Goal: Information Seeking & Learning: Learn about a topic

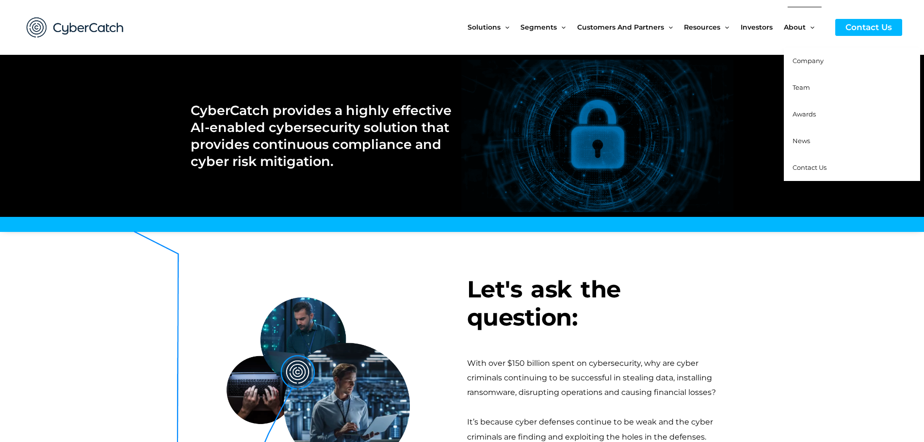
click at [494, 62] on span "Company" at bounding box center [808, 61] width 31 height 8
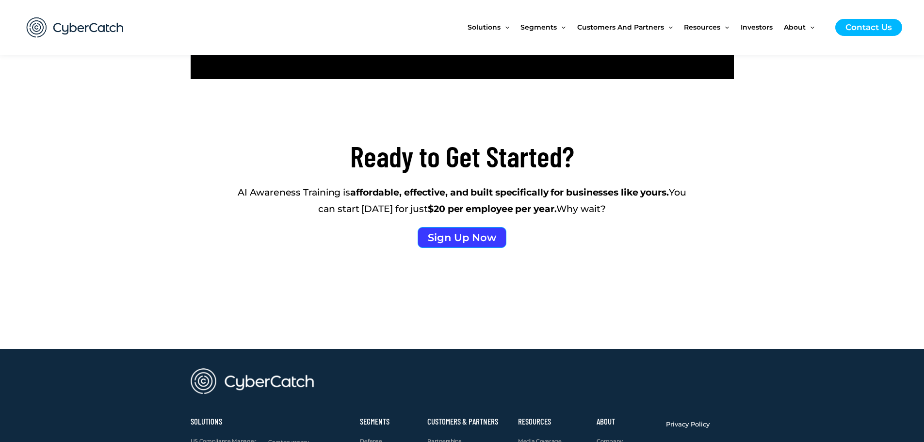
scroll to position [1698, 0]
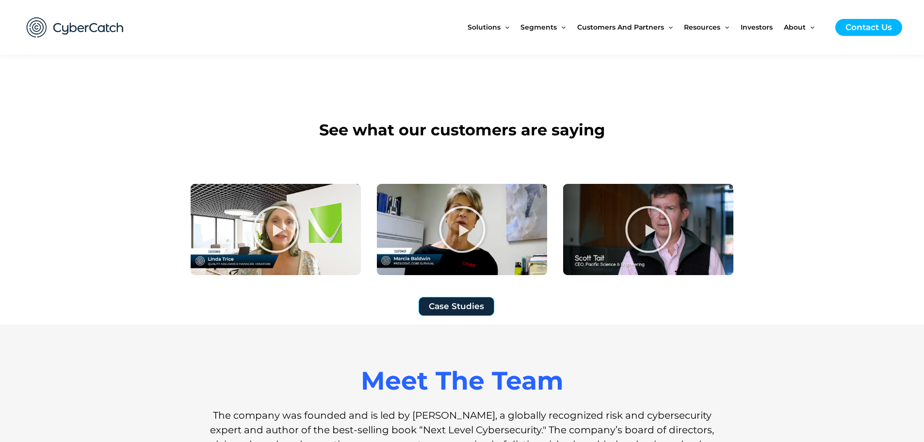
scroll to position [631, 0]
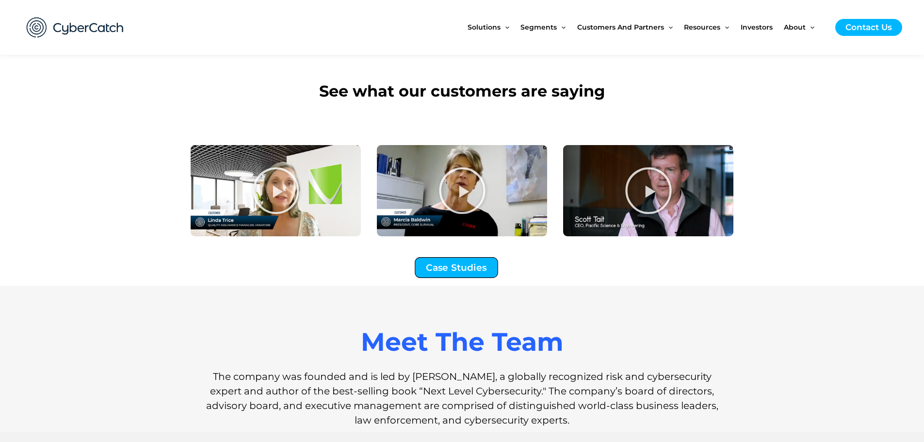
click at [485, 267] on span "Case Studies" at bounding box center [456, 267] width 61 height 9
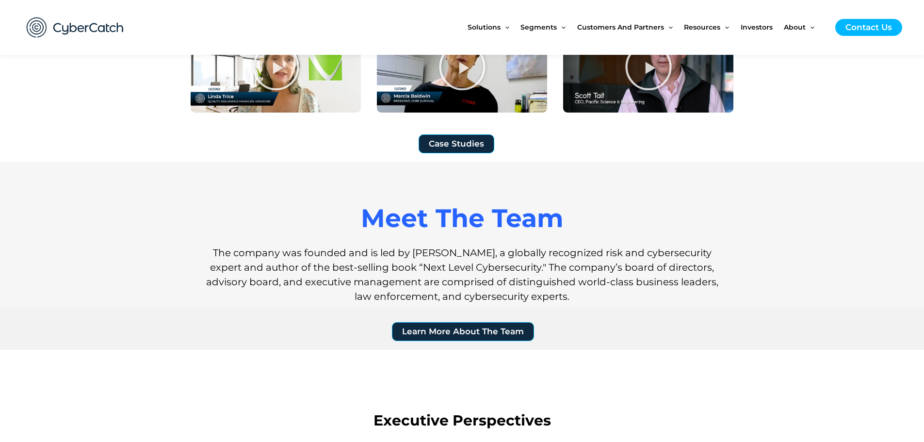
scroll to position [825, 0]
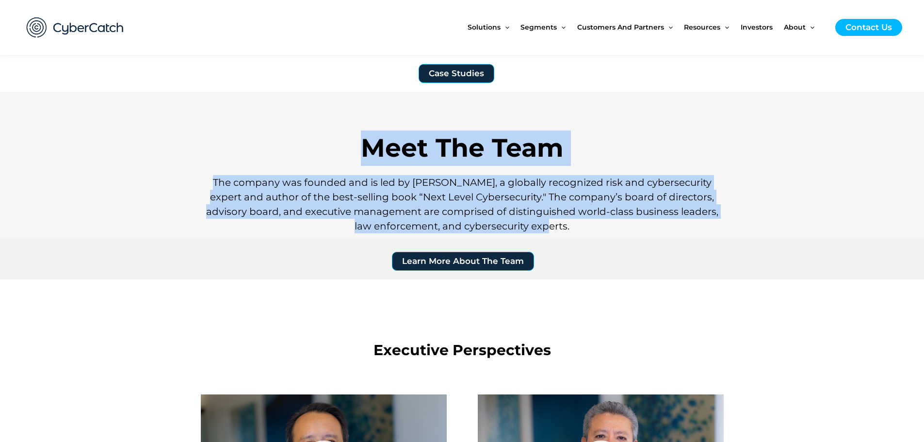
drag, startPoint x: 358, startPoint y: 168, endPoint x: 618, endPoint y: 230, distance: 267.2
click at [618, 230] on div "Meet The Team The company was founded and is led by Sai Huda, a globally recogn…" at bounding box center [462, 165] width 553 height 147
click at [618, 230] on h1 "The company was founded and is led by Sai Huda, a globally recognized risk and …" at bounding box center [462, 204] width 514 height 58
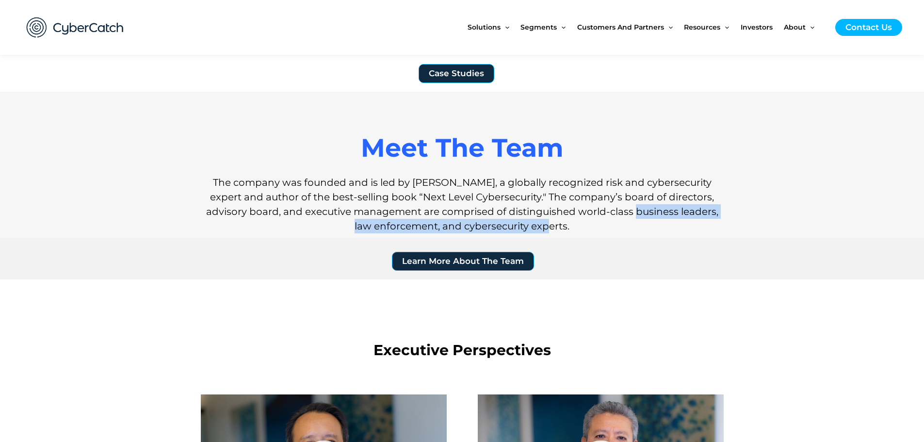
drag, startPoint x: 590, startPoint y: 221, endPoint x: 630, endPoint y: 219, distance: 39.8
click at [630, 219] on h1 "The company was founded and is led by Sai Huda, a globally recognized risk and …" at bounding box center [462, 204] width 514 height 58
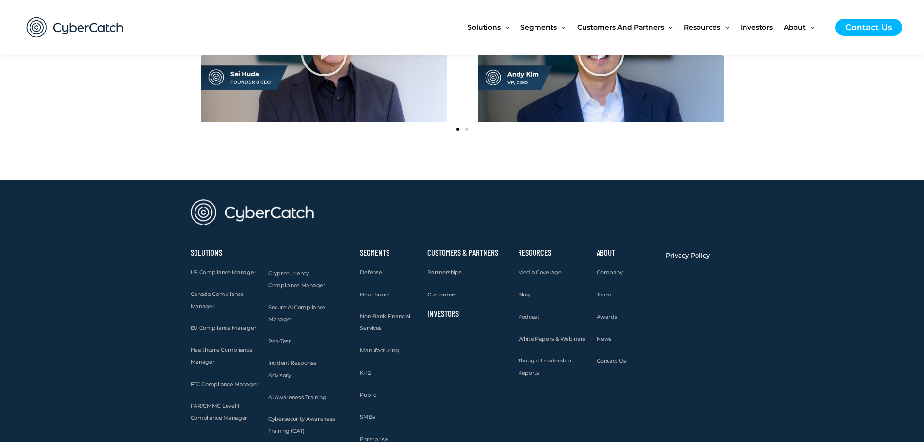
scroll to position [1261, 0]
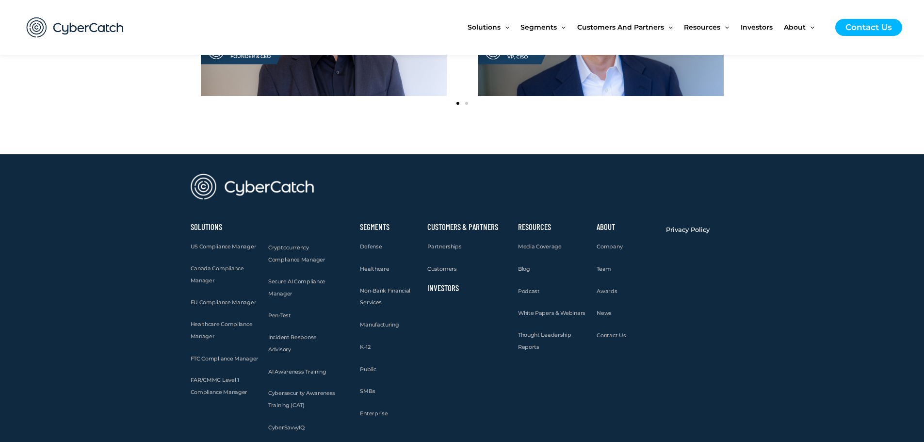
click at [448, 290] on link "Investors" at bounding box center [443, 288] width 32 height 10
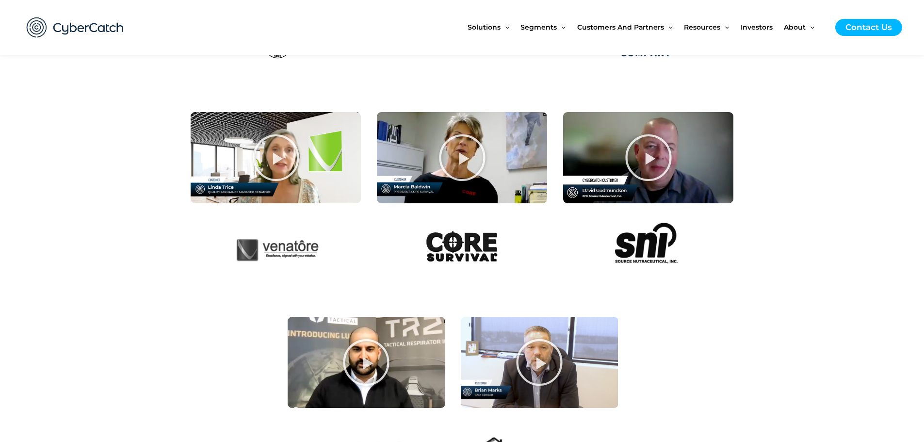
scroll to position [485, 0]
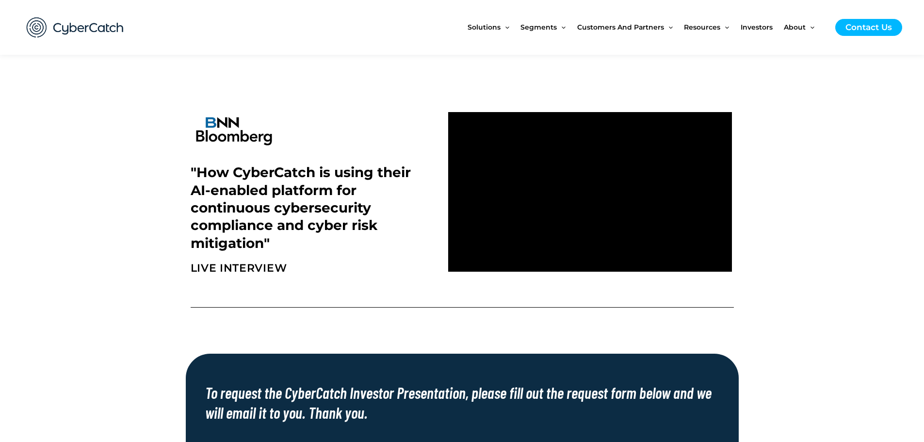
scroll to position [291, 0]
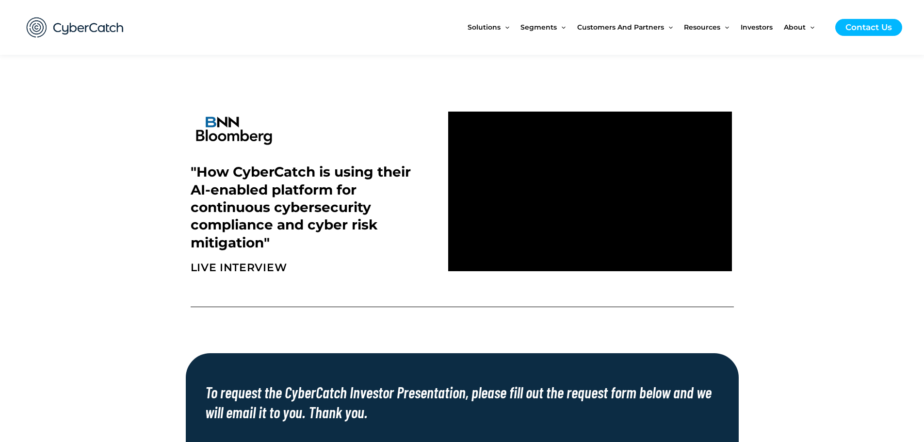
click at [836, 315] on section at bounding box center [462, 299] width 924 height 39
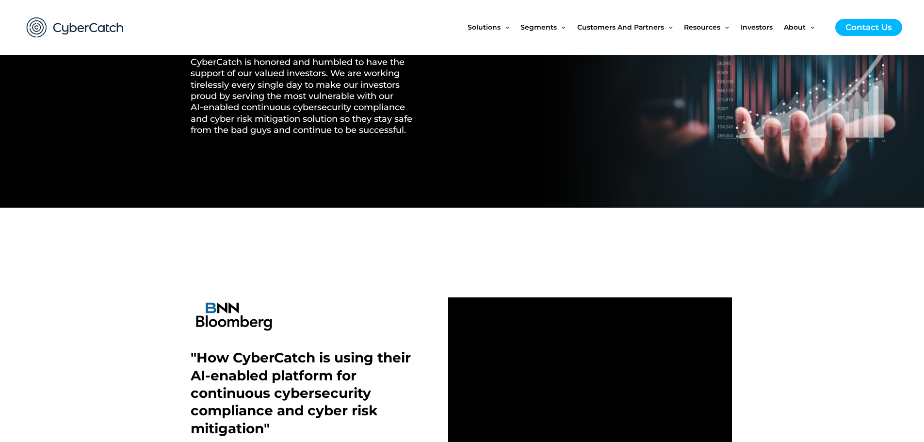
scroll to position [0, 0]
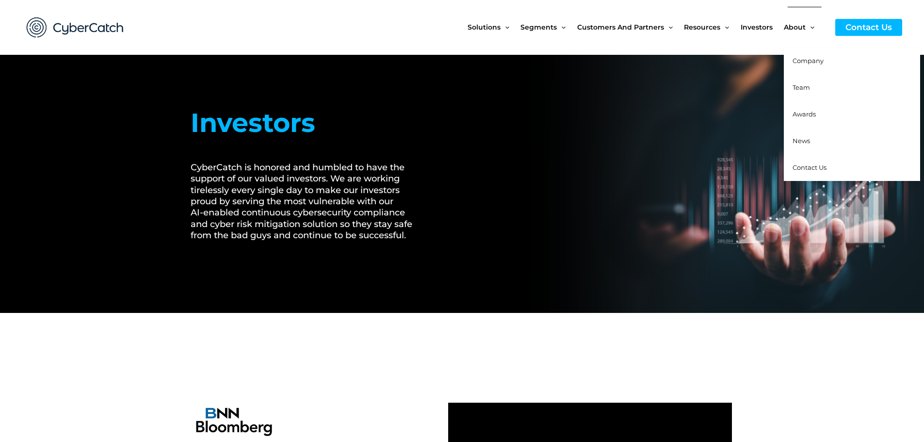
click at [798, 61] on span "Company" at bounding box center [808, 61] width 31 height 8
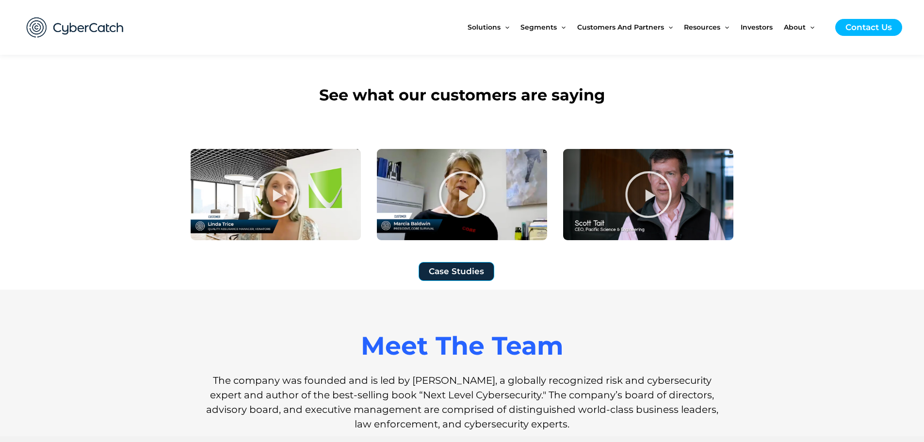
scroll to position [631, 0]
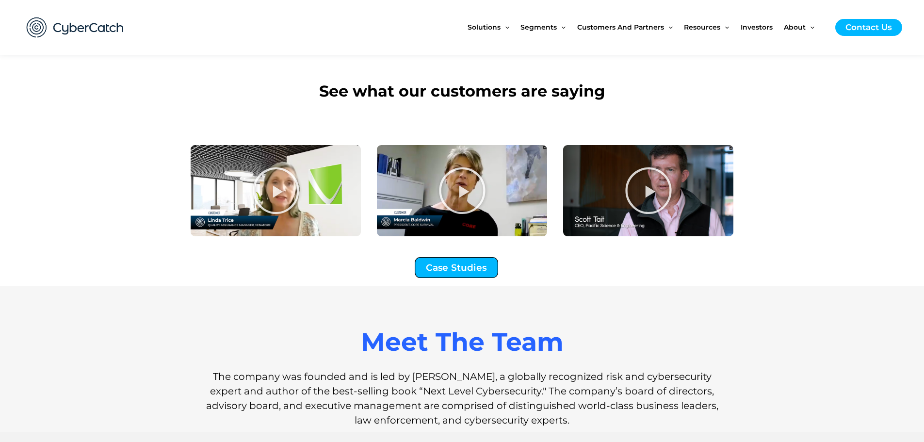
click at [483, 270] on span "Case Studies" at bounding box center [456, 267] width 61 height 9
